Goal: Information Seeking & Learning: Learn about a topic

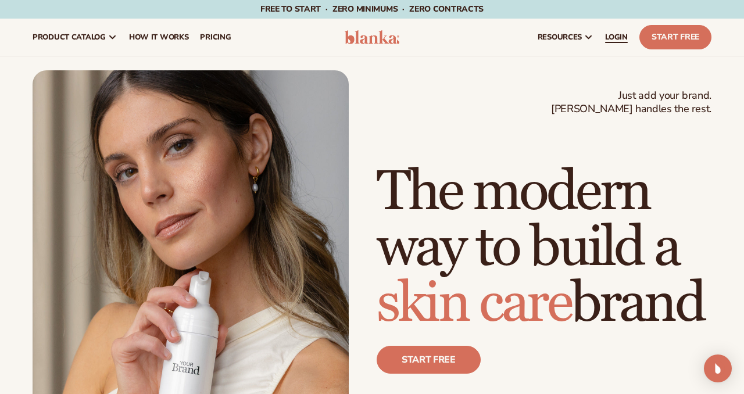
click at [603, 40] on link "LOGIN" at bounding box center [616, 37] width 34 height 37
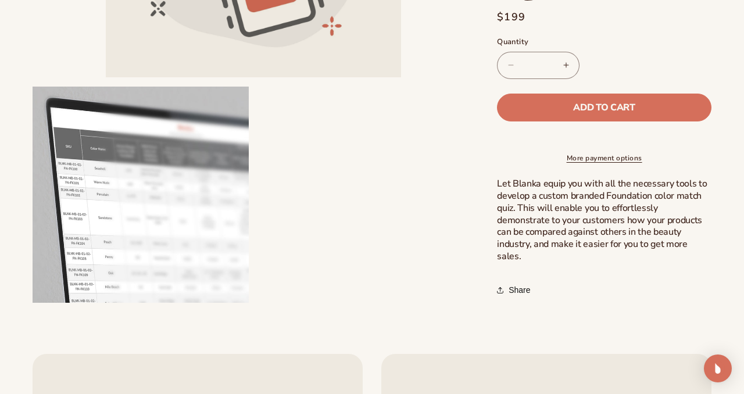
scroll to position [327, 0]
